Goal: Task Accomplishment & Management: Manage account settings

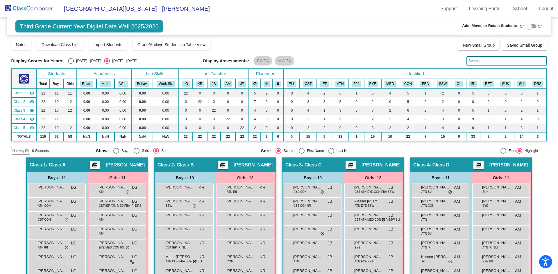
click at [31, 7] on img at bounding box center [29, 8] width 58 height 17
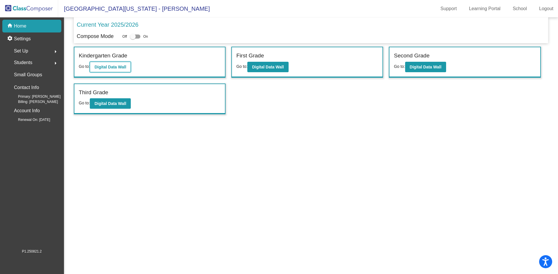
click at [119, 68] on b "Digital Data Wall" at bounding box center [110, 67] width 32 height 5
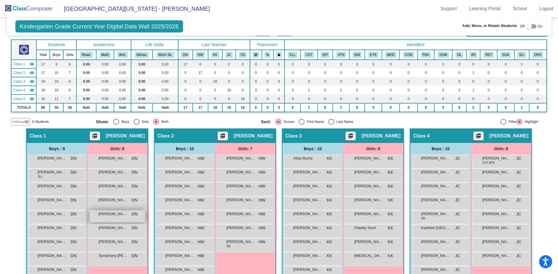
scroll to position [58, 0]
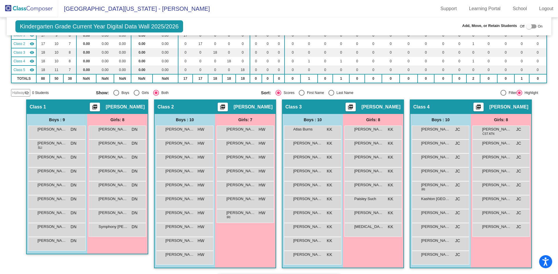
click at [527, 26] on div at bounding box center [529, 27] width 6 height 6
checkbox input "true"
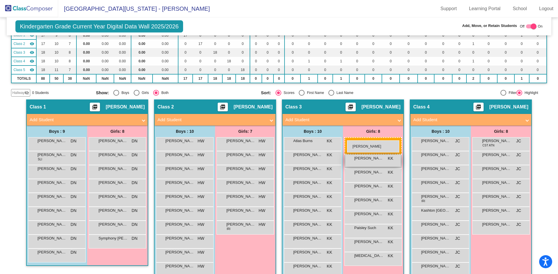
drag, startPoint x: 498, startPoint y: 200, endPoint x: 347, endPoint y: 140, distance: 163.0
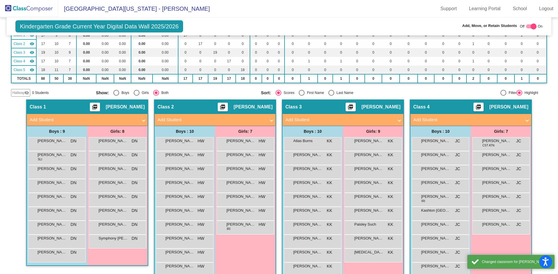
click at [0, 0] on div "Boys : 10" at bounding box center [0, 0] width 0 height 0
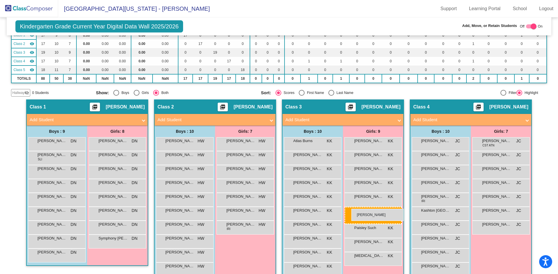
drag, startPoint x: 360, startPoint y: 213, endPoint x: 351, endPoint y: 209, distance: 9.4
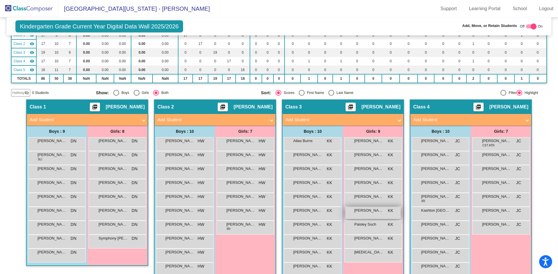
click at [355, 211] on span "[PERSON_NAME]" at bounding box center [368, 211] width 29 height 6
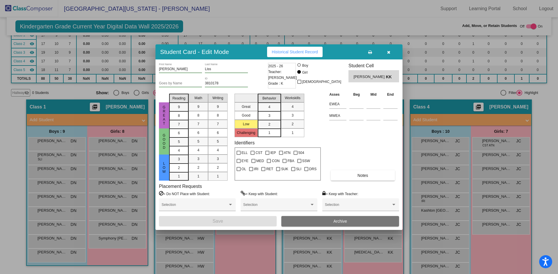
click at [301, 64] on div at bounding box center [298, 64] width 3 height 3
click at [299, 68] on input "Boy" at bounding box center [299, 68] width 0 height 0
radio input "true"
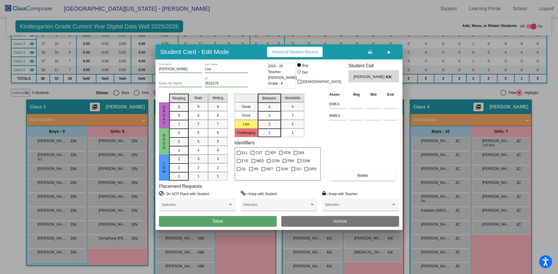
click at [223, 222] on button "Save" at bounding box center [218, 221] width 118 height 10
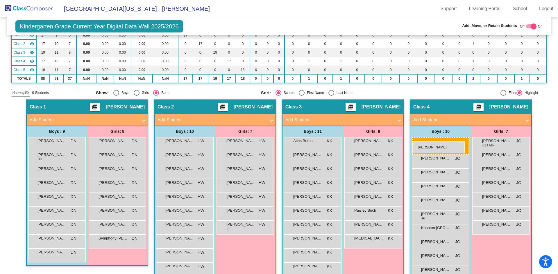
drag, startPoint x: 295, startPoint y: 201, endPoint x: 412, endPoint y: 141, distance: 130.9
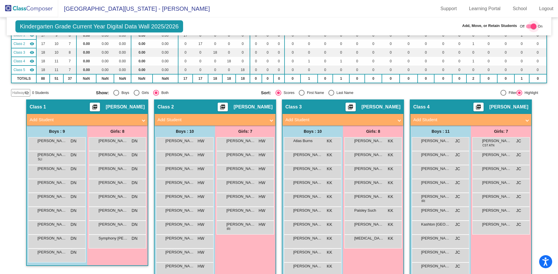
click at [530, 26] on div at bounding box center [533, 27] width 6 height 6
checkbox input "false"
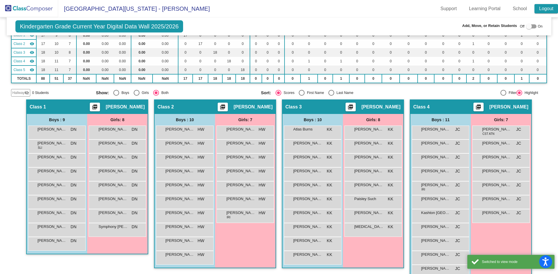
click at [544, 8] on link "Logout" at bounding box center [546, 8] width 24 height 9
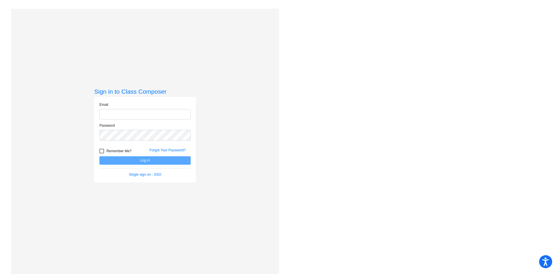
type input "[EMAIL_ADDRESS][PERSON_NAME][DOMAIN_NAME]"
